Goal: Check status: Check status

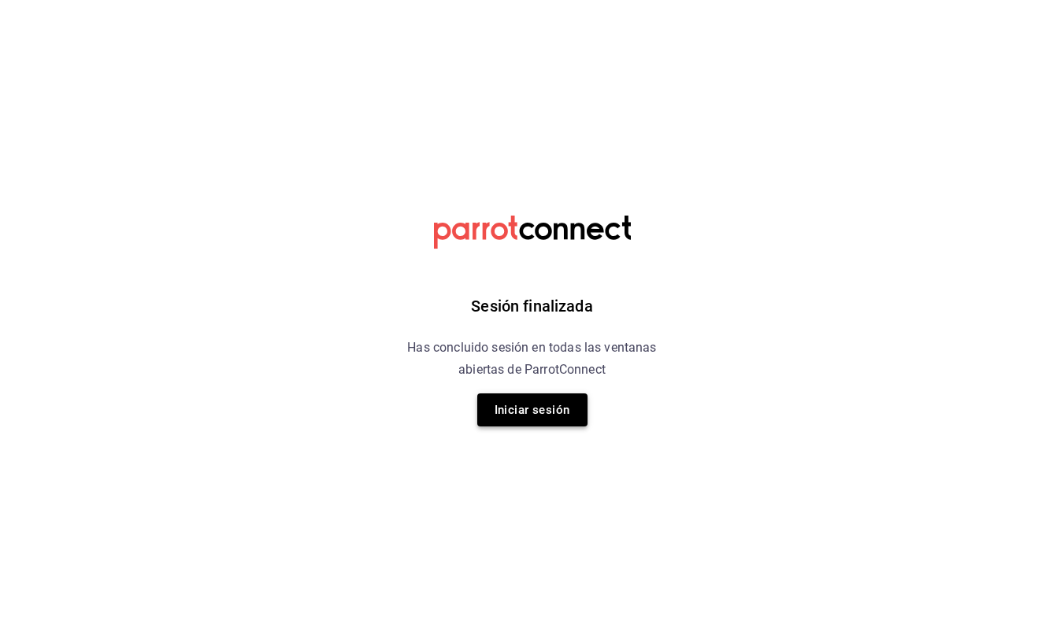
click at [551, 405] on button "Iniciar sesión" at bounding box center [532, 410] width 110 height 33
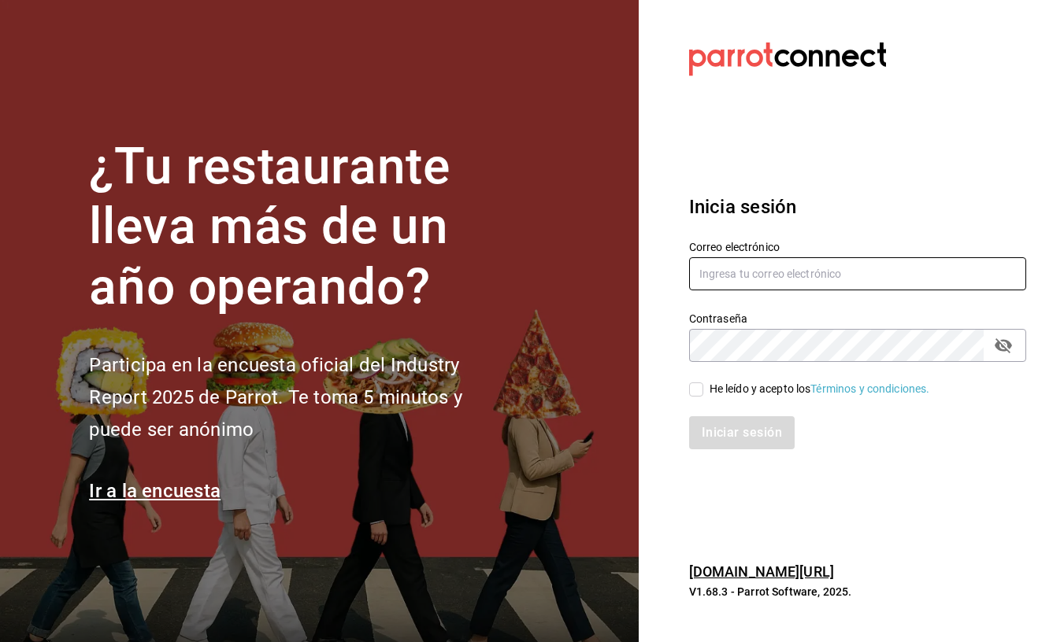
type input "elmau@blackhoneycafe.mx"
click at [695, 390] on input "He leído y acepto los Términos y condiciones." at bounding box center [696, 390] width 14 height 14
checkbox input "true"
click at [765, 439] on button "Iniciar sesión" at bounding box center [742, 432] width 107 height 33
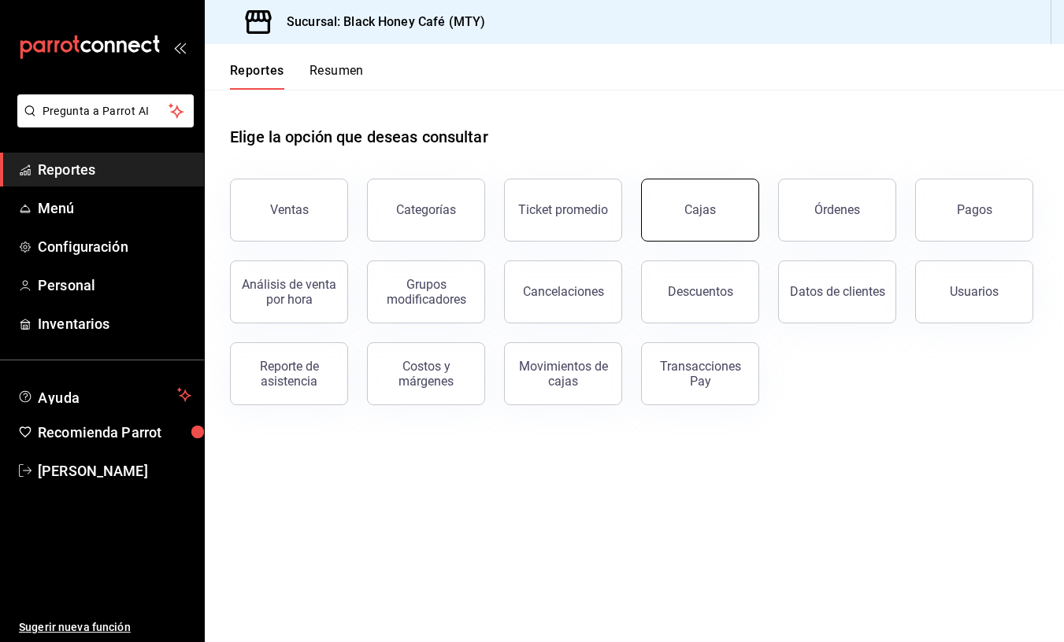
click at [731, 219] on button "Cajas" at bounding box center [700, 210] width 118 height 63
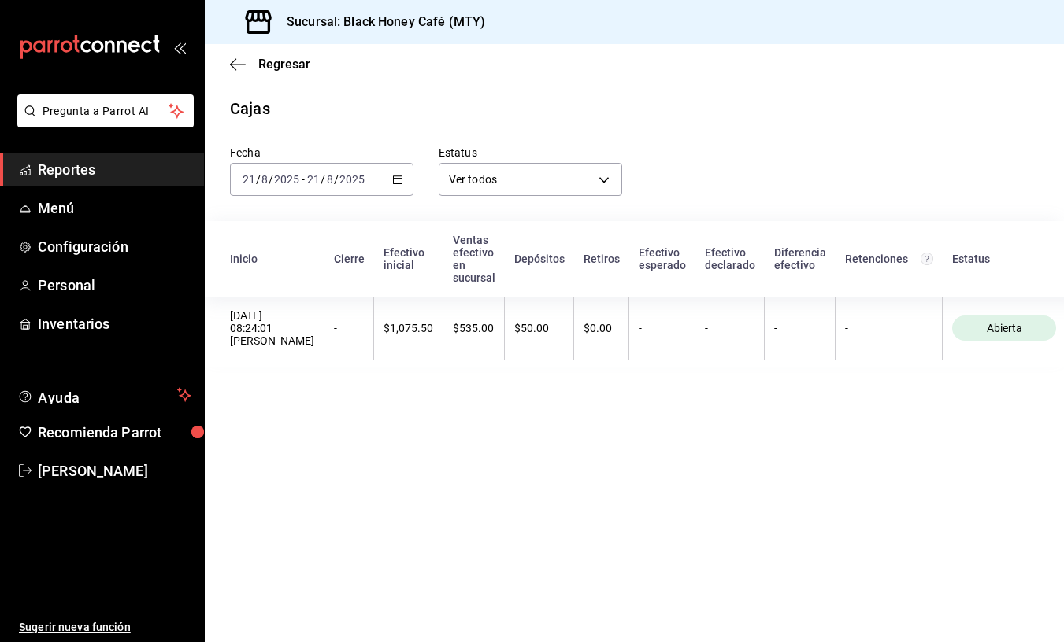
click at [402, 180] on icon "button" at bounding box center [397, 179] width 11 height 11
click at [343, 256] on span "Ayer" at bounding box center [304, 262] width 122 height 17
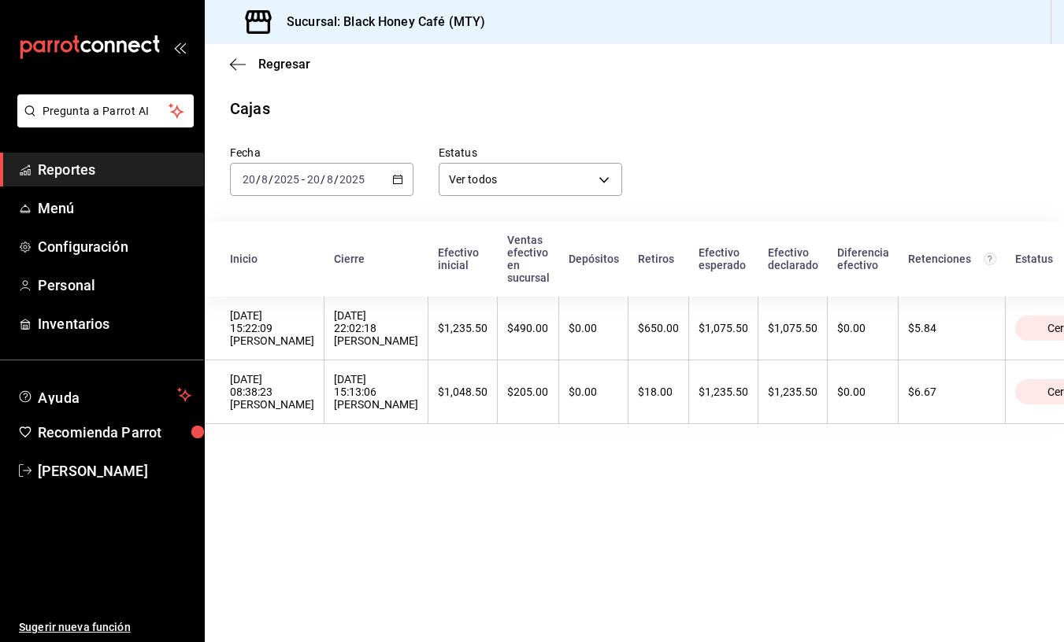
click at [398, 178] on \(Stroke\) "button" at bounding box center [397, 178] width 9 height 1
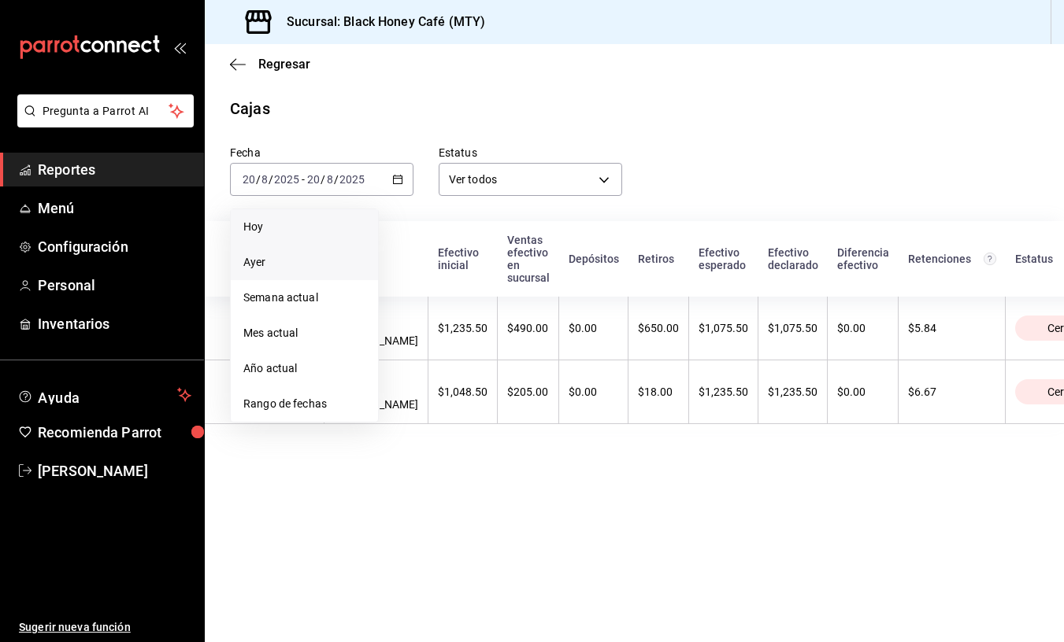
click at [361, 233] on span "Hoy" at bounding box center [304, 227] width 122 height 17
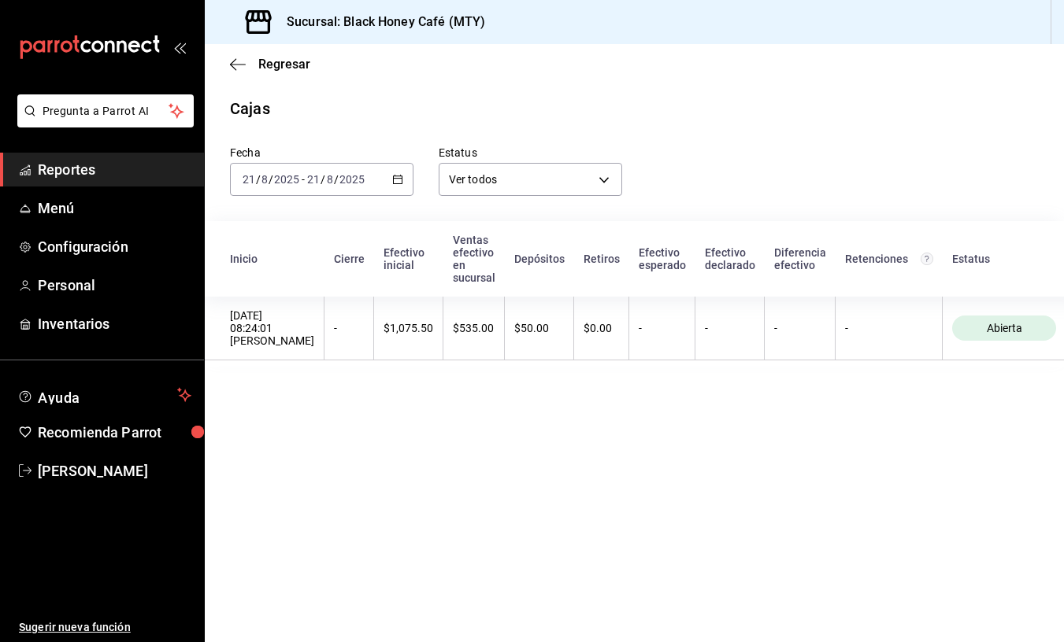
click at [405, 186] on div "[DATE] [DATE] - [DATE] [DATE]" at bounding box center [321, 179] width 183 height 33
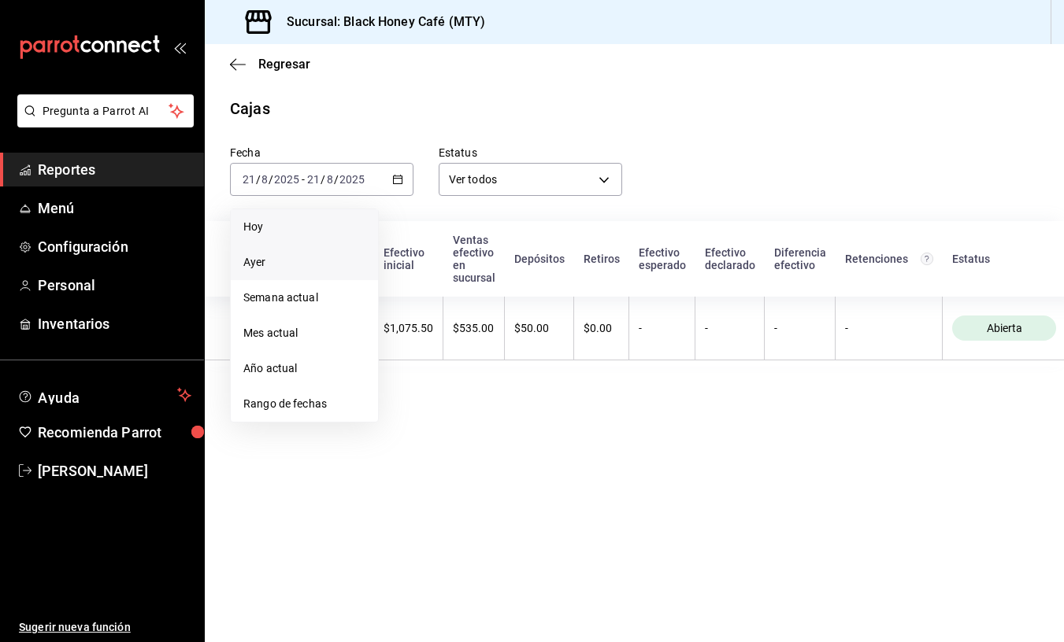
click at [350, 258] on span "Ayer" at bounding box center [304, 262] width 122 height 17
